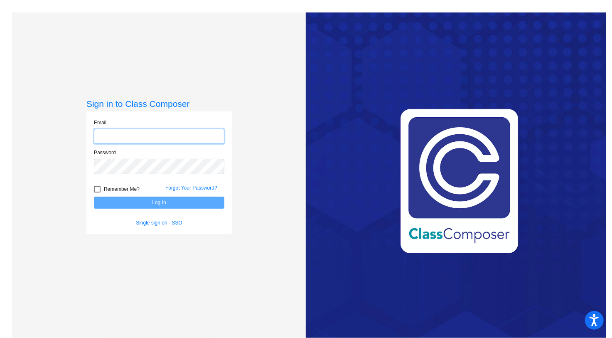
scroll to position [12, 0]
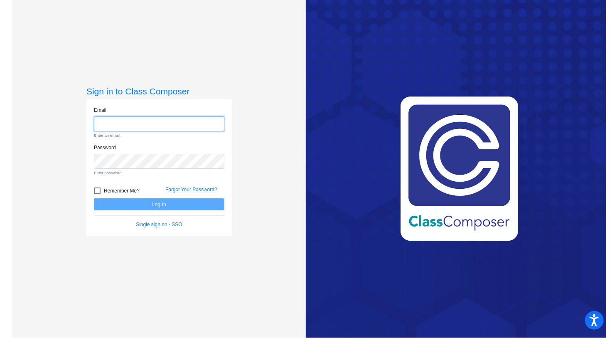
type input "[EMAIL_ADDRESS][DOMAIN_NAME]"
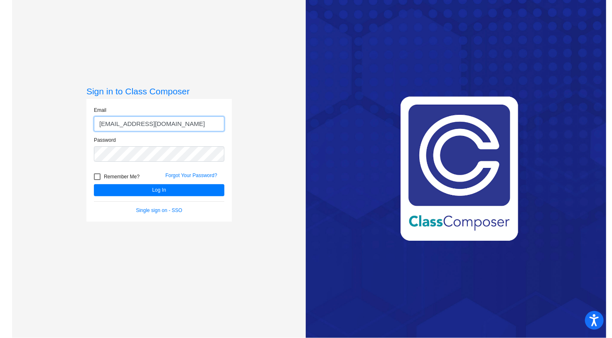
scroll to position [10, 0]
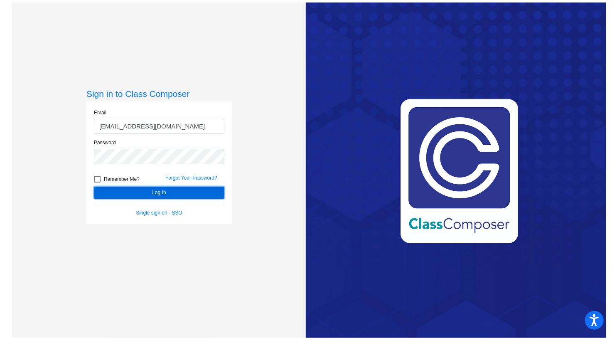
click at [190, 192] on button "Log In" at bounding box center [159, 193] width 131 height 12
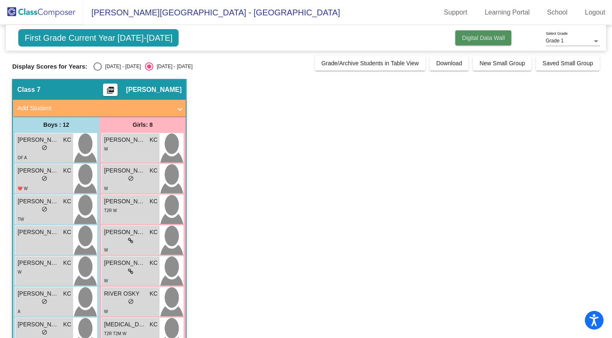
click at [495, 35] on span "Digital Data Wall" at bounding box center [483, 38] width 43 height 7
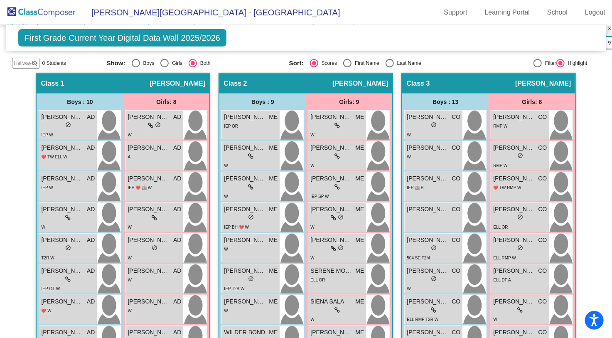
scroll to position [217, 0]
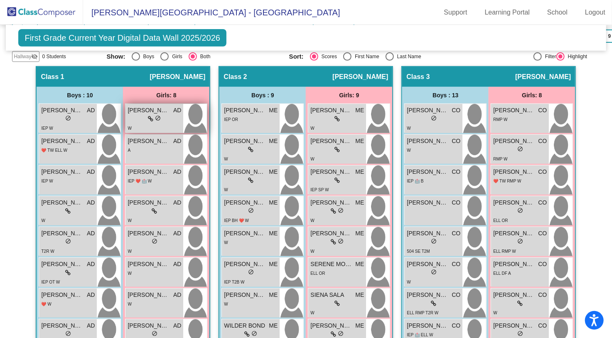
click at [163, 118] on div "lock do_not_disturb_alt" at bounding box center [155, 119] width 54 height 9
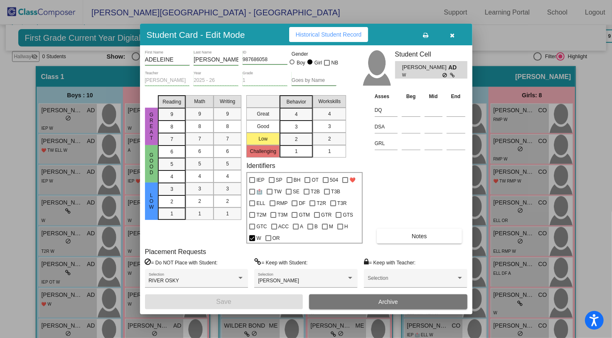
click at [452, 36] on icon "button" at bounding box center [452, 35] width 5 height 6
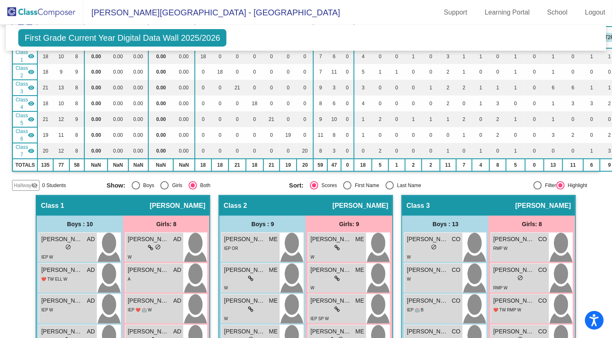
scroll to position [0, 0]
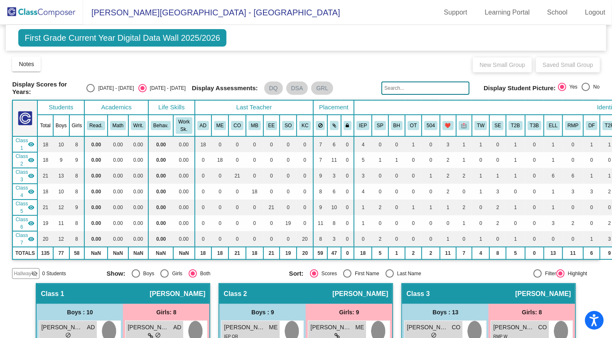
click at [162, 11] on span "[PERSON_NAME][GEOGRAPHIC_DATA] - [GEOGRAPHIC_DATA]" at bounding box center [211, 12] width 257 height 13
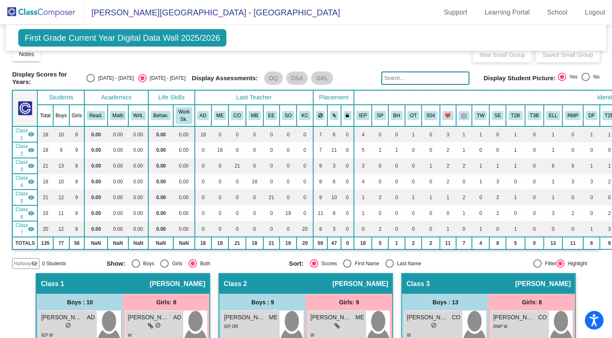
click at [45, 46] on span "First Grade Current Year Digital Data Wall 2025/2026" at bounding box center [122, 37] width 208 height 17
click at [52, 37] on span "First Grade Current Year Digital Data Wall 2025/2026" at bounding box center [122, 37] width 208 height 17
click at [38, 14] on img at bounding box center [41, 12] width 83 height 25
